Goal: Obtain resource: Obtain resource

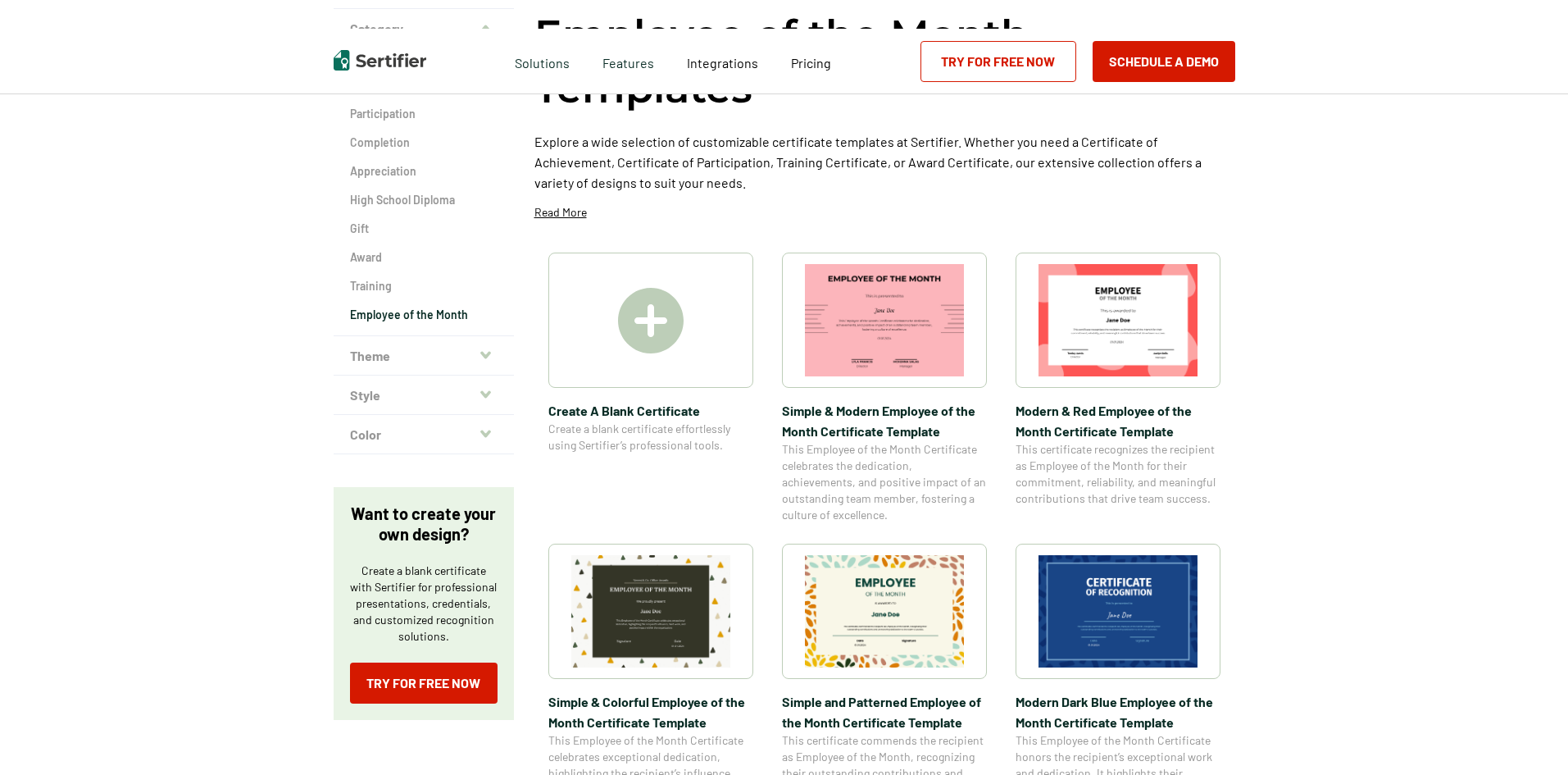
click at [894, 628] on img at bounding box center [885, 611] width 159 height 113
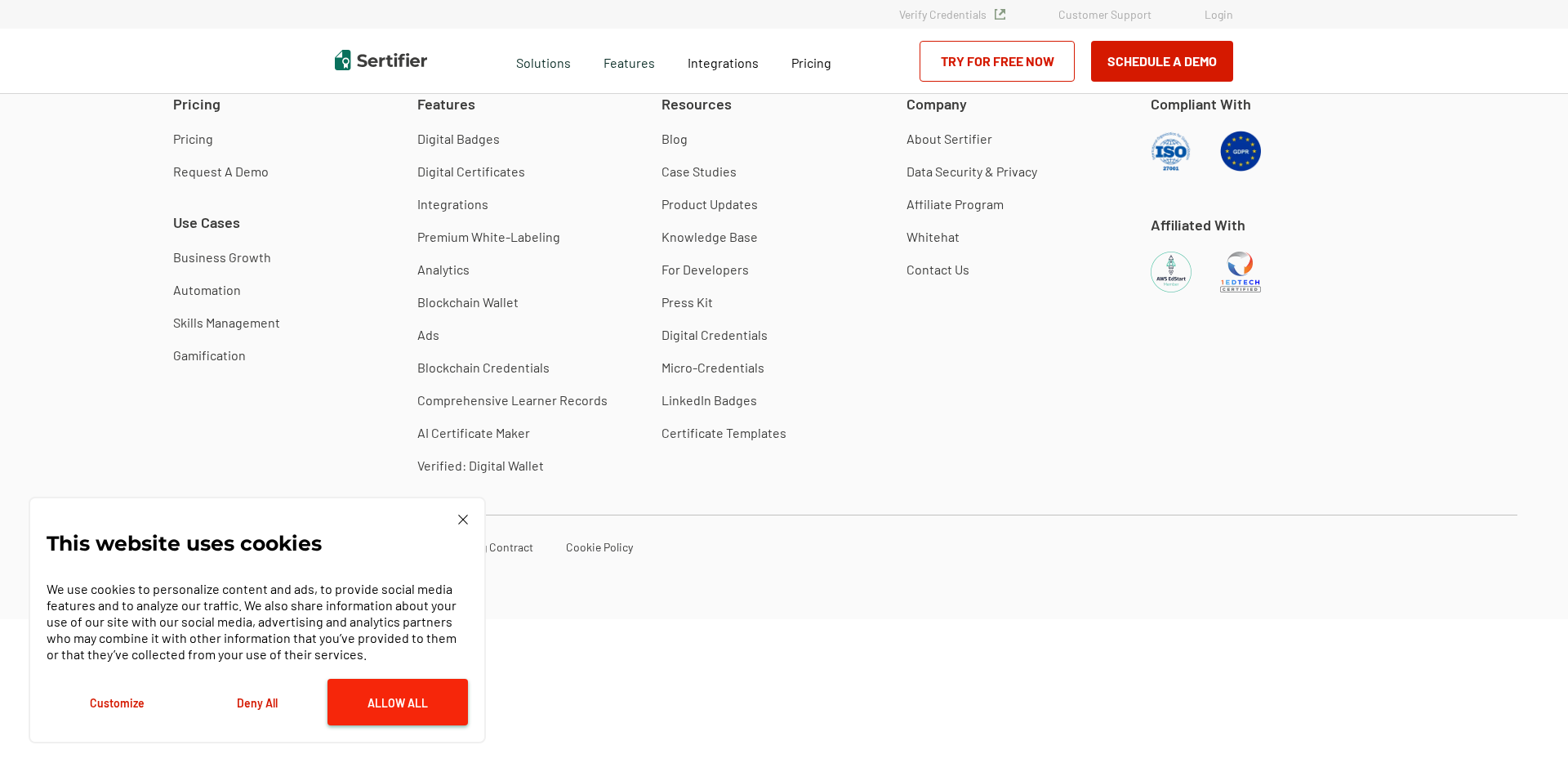
click at [359, 705] on button "Allow All" at bounding box center [398, 702] width 141 height 47
